Goal: Information Seeking & Learning: Check status

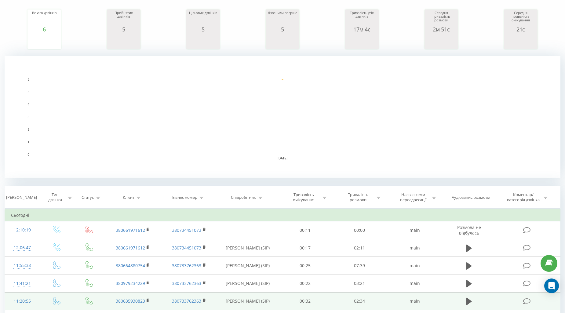
scroll to position [293, 0]
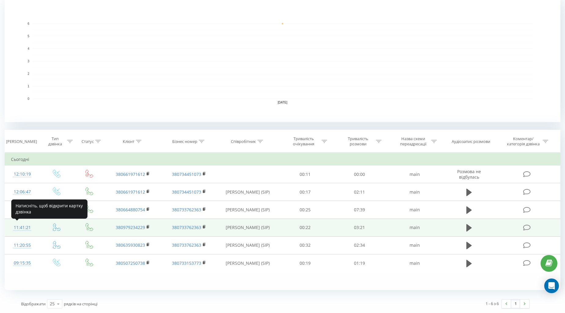
click at [19, 230] on div "11:41:21" at bounding box center [22, 228] width 22 height 12
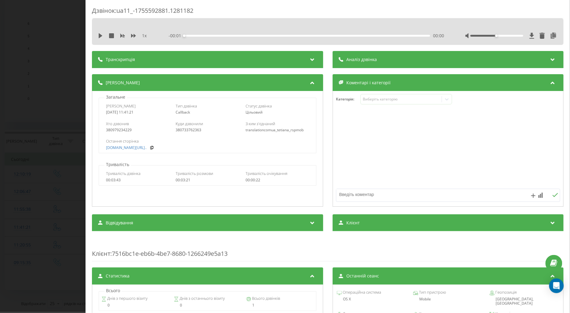
click at [33, 244] on div "Дзвінок : ua11_-1755592881.1281182 1 x - 00:01 00:00 00:00 Транскрипція Для AI-…" at bounding box center [285, 156] width 570 height 313
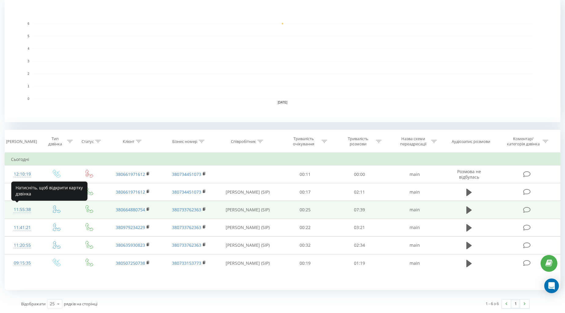
click at [24, 208] on div "11:55:38" at bounding box center [22, 210] width 22 height 12
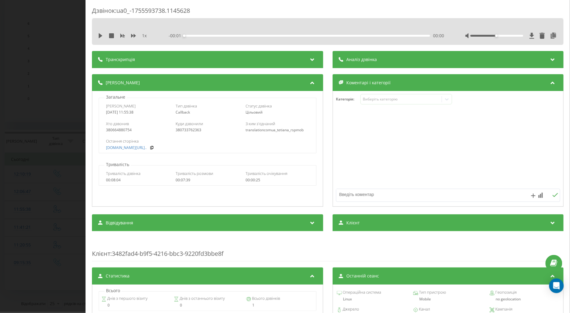
click at [24, 208] on div "Дзвінок : ua0_-1755593738.1145628 1 x - 00:01 00:00 00:00 Транскрипція Для AI-а…" at bounding box center [285, 156] width 570 height 313
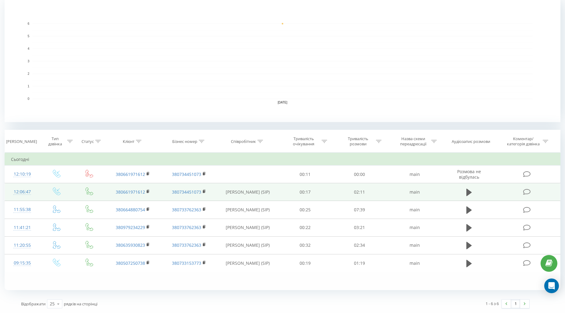
click at [26, 193] on div "12:06:47" at bounding box center [22, 192] width 22 height 12
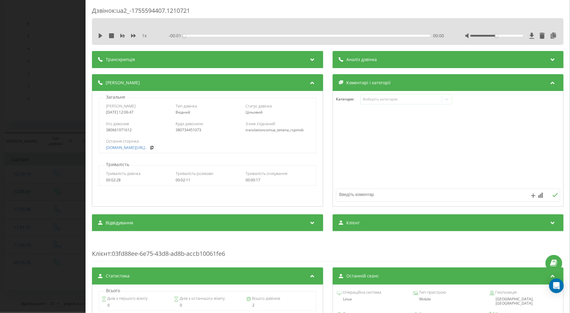
click at [26, 196] on div "Дзвінок : ua2_-1755594407.1210721 1 x - 00:01 00:00 00:00 Транскрипція Для AI-а…" at bounding box center [285, 156] width 570 height 313
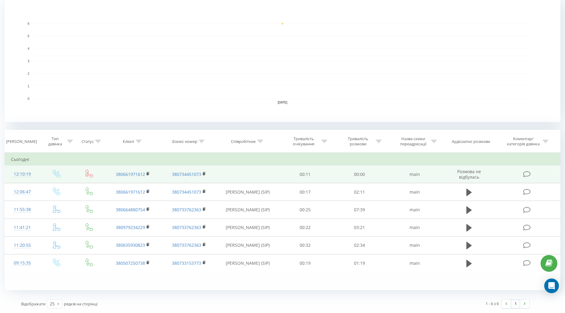
click at [22, 172] on div "12:10:19" at bounding box center [22, 174] width 22 height 12
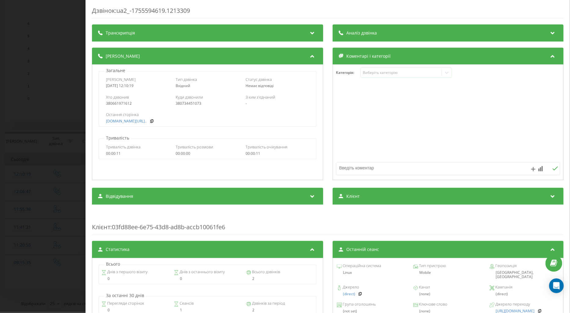
click at [32, 196] on div "Дзвінок : ua2_-1755594619.1213309 Транскрипція Для AI-аналізу майбутніх дзвінкі…" at bounding box center [285, 156] width 570 height 313
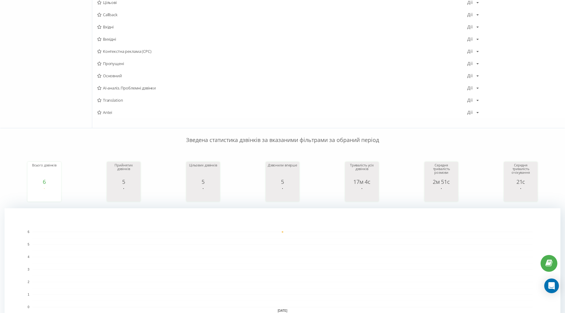
scroll to position [22, 0]
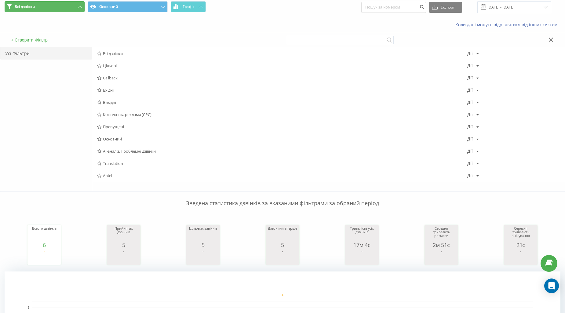
click at [55, 10] on button "Всі дзвінки" at bounding box center [45, 6] width 80 height 11
click at [60, 13] on span "Всі дзвінки Основний Графік" at bounding box center [141, 7] width 273 height 12
click at [57, 7] on button "Всі дзвінки" at bounding box center [45, 6] width 80 height 11
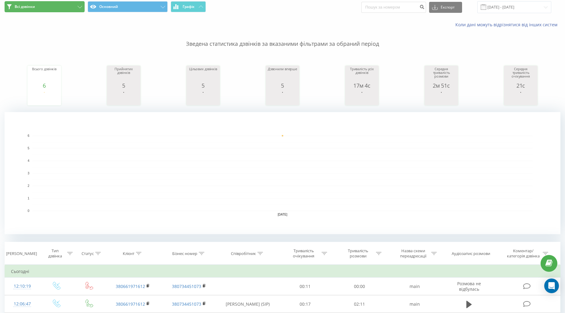
click at [66, 10] on button "Всі дзвінки" at bounding box center [45, 6] width 80 height 11
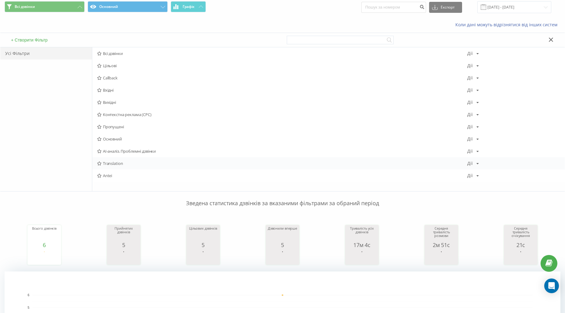
click at [122, 163] on span "Translation" at bounding box center [282, 163] width 370 height 4
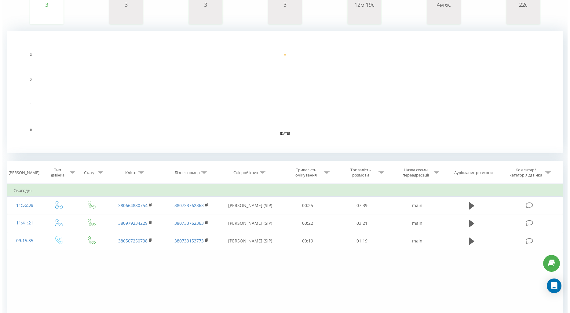
scroll to position [134, 0]
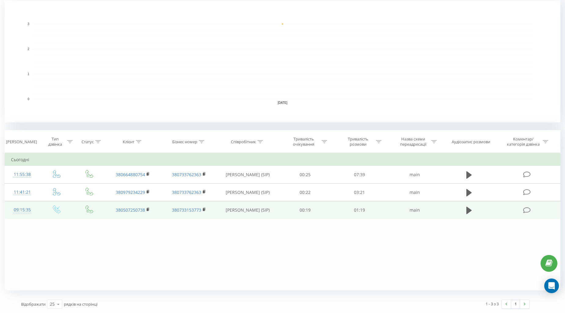
click at [28, 212] on div "09:15:35" at bounding box center [22, 210] width 22 height 12
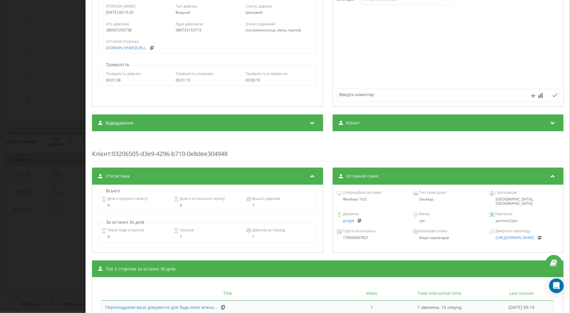
scroll to position [160, 0]
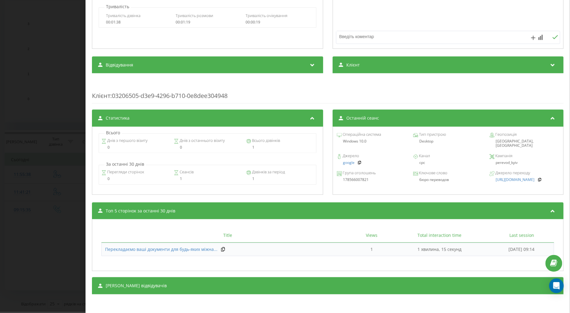
click at [24, 196] on div "Дзвінок : ua5_-1755584135.1224965 1 x - 01:19 00:00 00:00 Транскрипція Для AI-а…" at bounding box center [285, 156] width 570 height 313
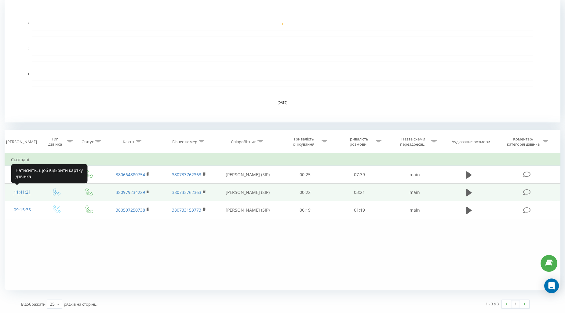
click at [21, 190] on div "11:41:21" at bounding box center [22, 192] width 22 height 12
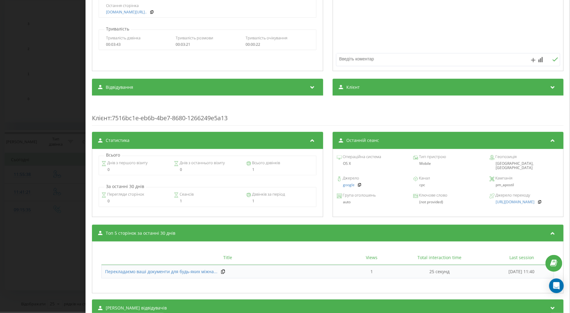
scroll to position [160, 0]
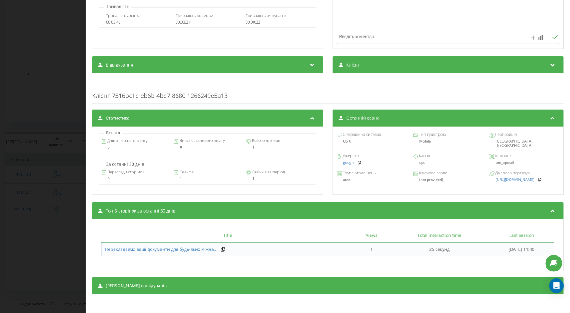
click at [43, 213] on div "Дзвінок : ua11_-1755592881.1281182 1 x - 03:28 00:00 00:00 Транскрипція Для AI-…" at bounding box center [285, 156] width 570 height 313
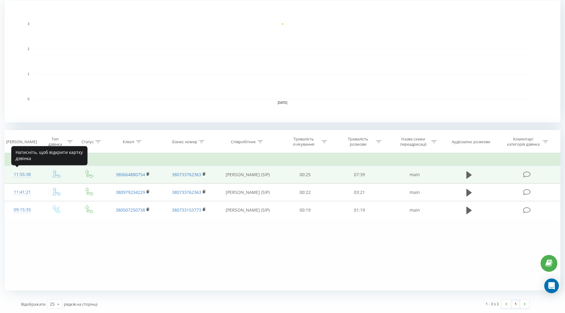
click at [22, 175] on div "11:55:38" at bounding box center [22, 175] width 22 height 12
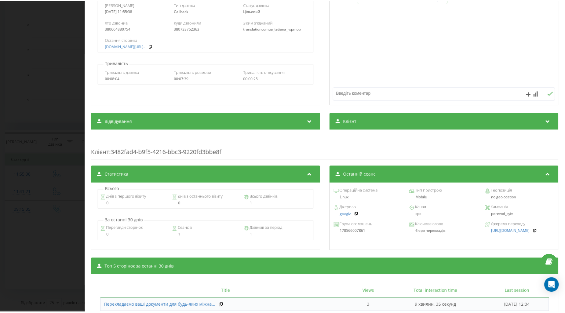
scroll to position [160, 0]
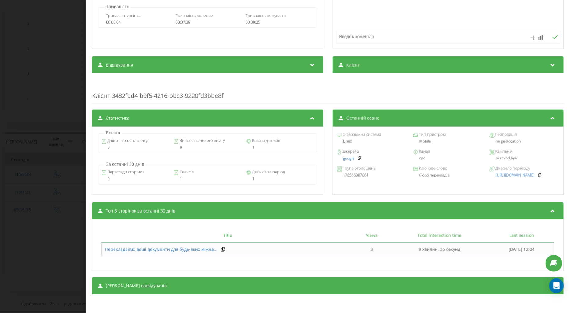
click at [45, 242] on div "Дзвінок : ua0_-1755593738.1145628 1 x - 07:51 00:00 00:00 Транскрипція Для AI-а…" at bounding box center [285, 156] width 570 height 313
